Goal: Find specific page/section: Find specific page/section

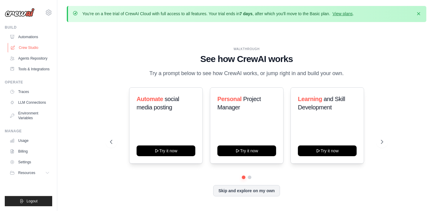
click at [46, 47] on link "Crew Studio" at bounding box center [30, 48] width 45 height 10
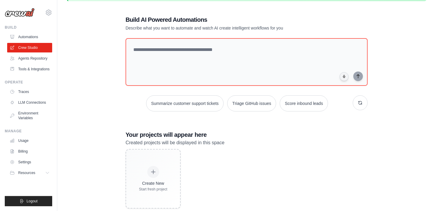
scroll to position [34, 0]
